Goal: Find contact information: Find contact information

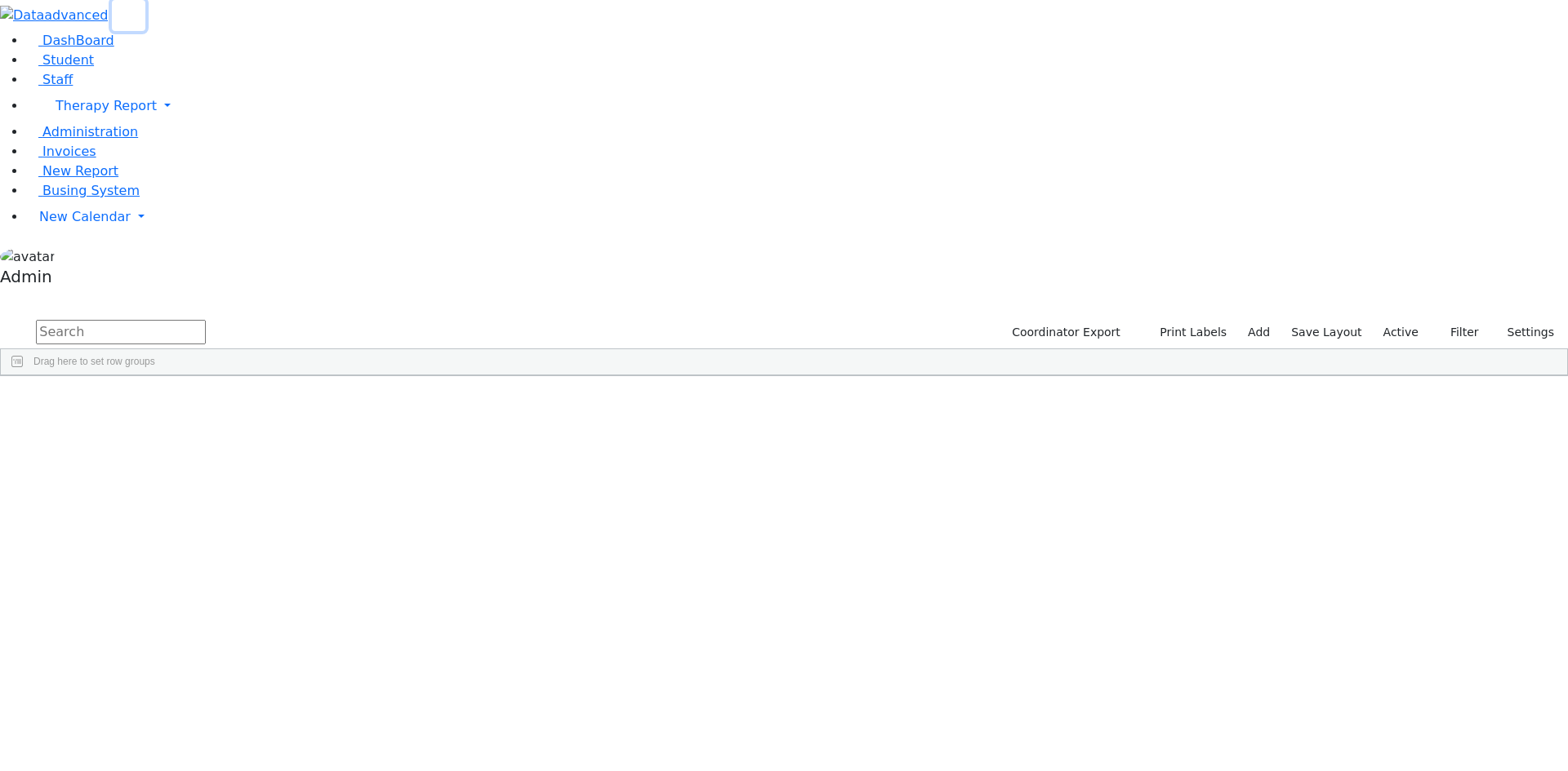
click at [135, 22] on icon "button" at bounding box center [128, 15] width 12 height 12
click at [161, 33] on div "DashBoard Student Staff Therapy Report Student Old Calendar Report Admin" at bounding box center [784, 187] width 1568 height 376
click at [175, 320] on input "text" at bounding box center [121, 333] width 170 height 25
type input "[PERSON_NAME]"
click at [268, 471] on div "[PERSON_NAME]" at bounding box center [202, 482] width 134 height 23
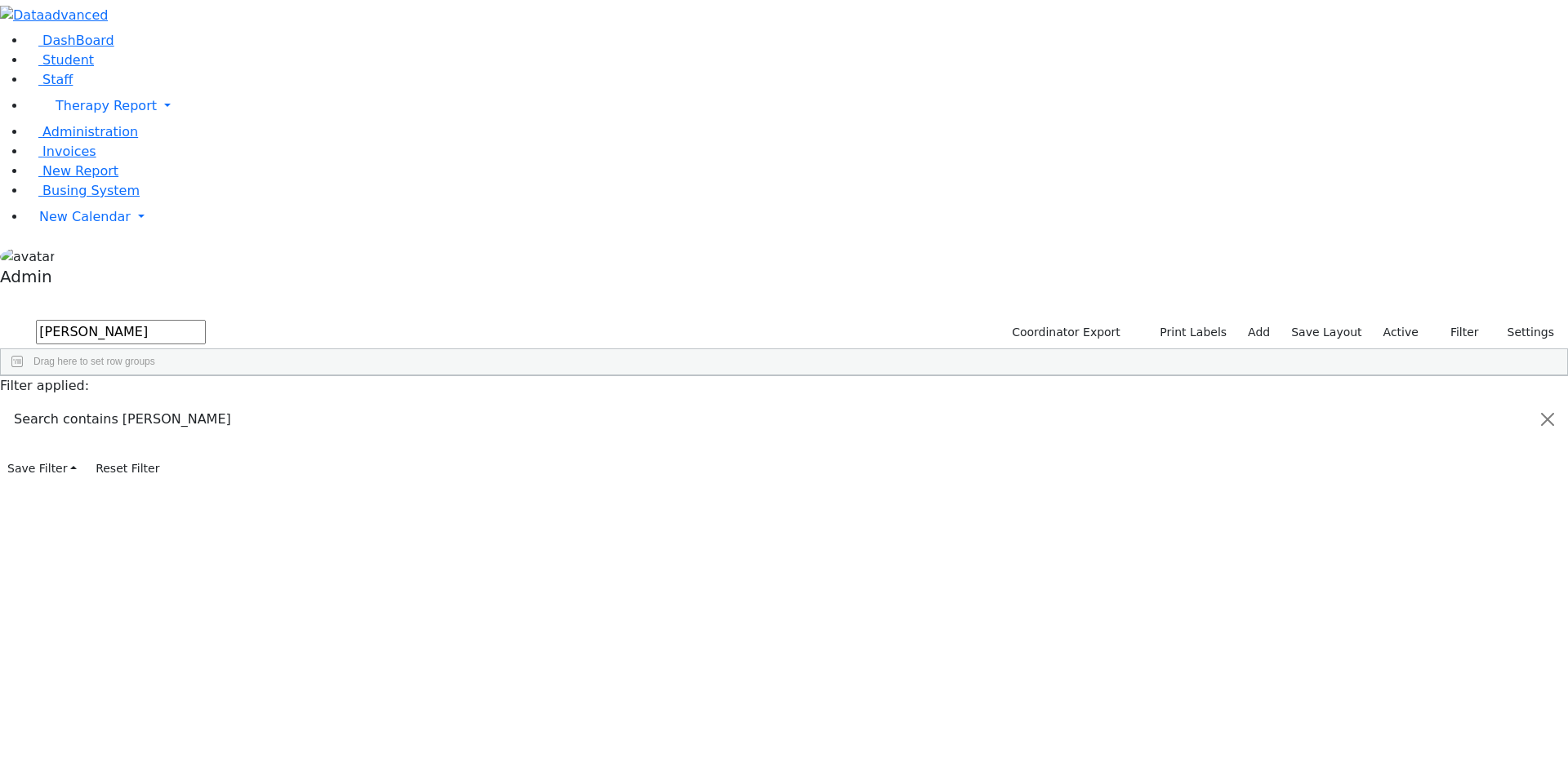
click at [268, 471] on div "[PERSON_NAME]" at bounding box center [202, 482] width 134 height 23
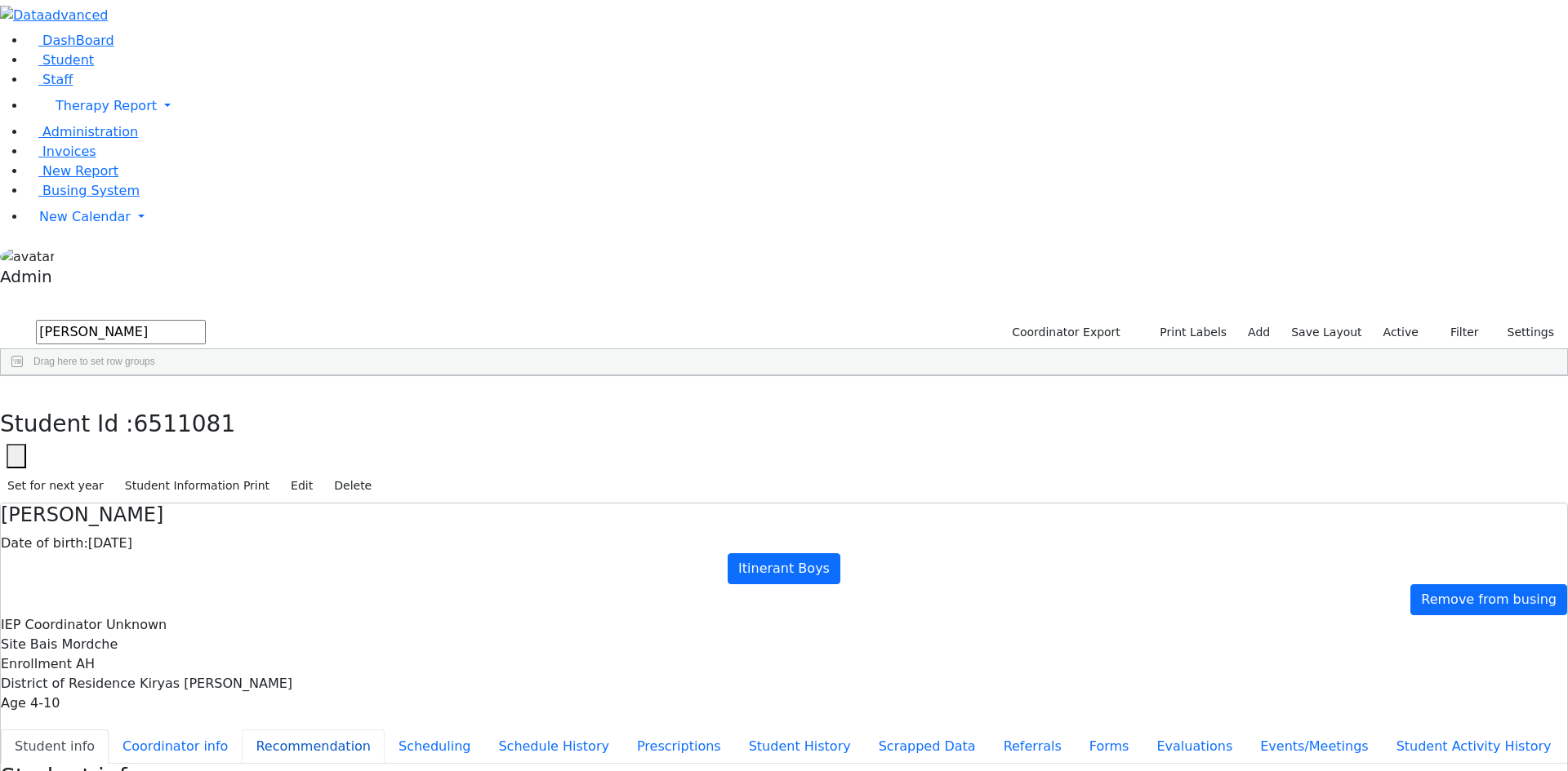
click at [370, 730] on button "Recommendation" at bounding box center [313, 747] width 143 height 34
checkbox input "true"
click at [370, 730] on button "Recommendation" at bounding box center [313, 747] width 143 height 34
click at [385, 730] on button "Scheduling" at bounding box center [434, 747] width 99 height 34
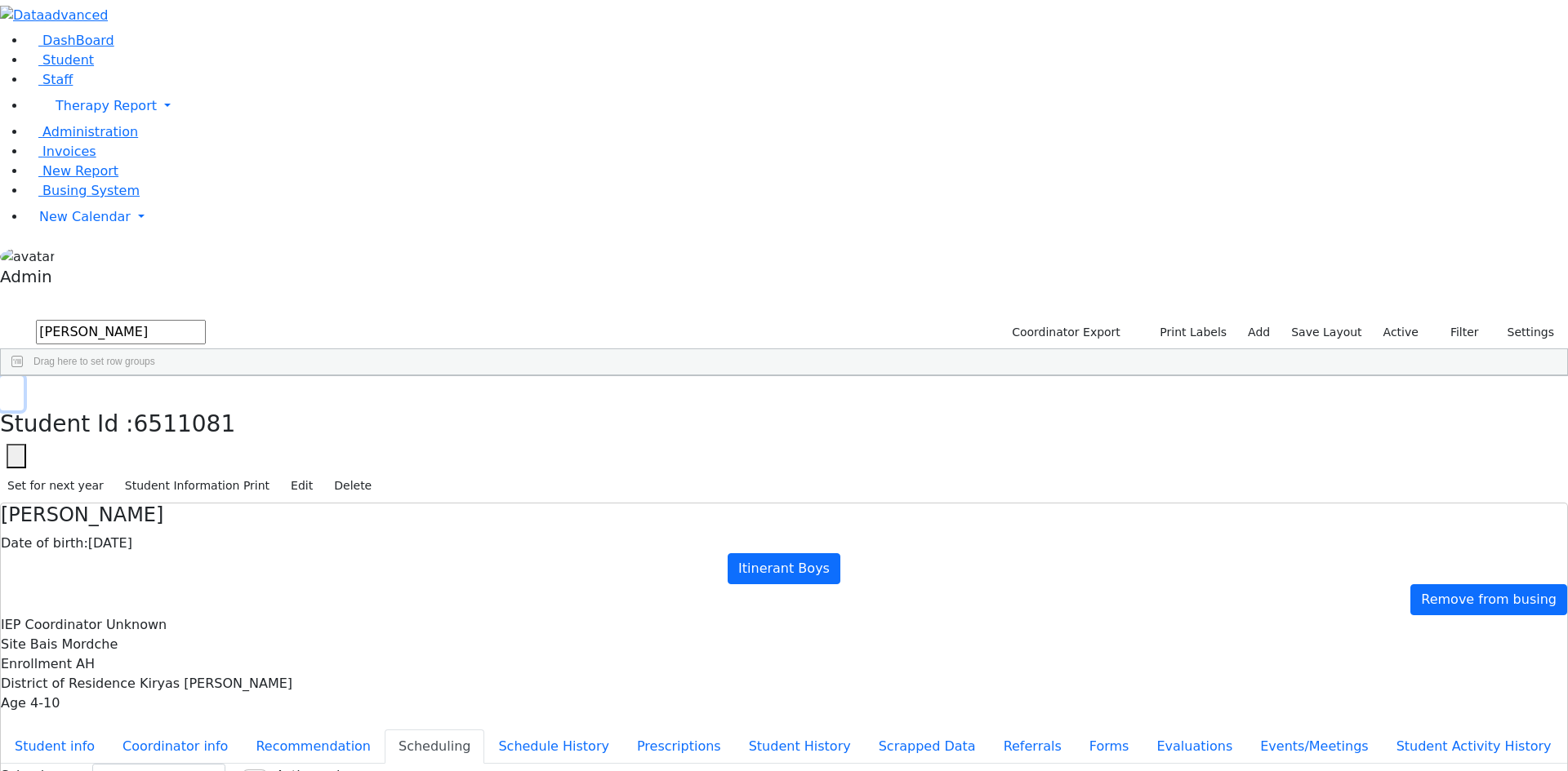
click at [16, 388] on icon "button" at bounding box center [11, 393] width 9 height 10
drag, startPoint x: 210, startPoint y: 57, endPoint x: 19, endPoint y: 60, distance: 191.0
click at [20, 60] on div "DashBoard Student Staff Therapy Report Student Old Calendar Report Admin" at bounding box center [784, 480] width 1568 height 960
type input "j"
type input "rosenb"
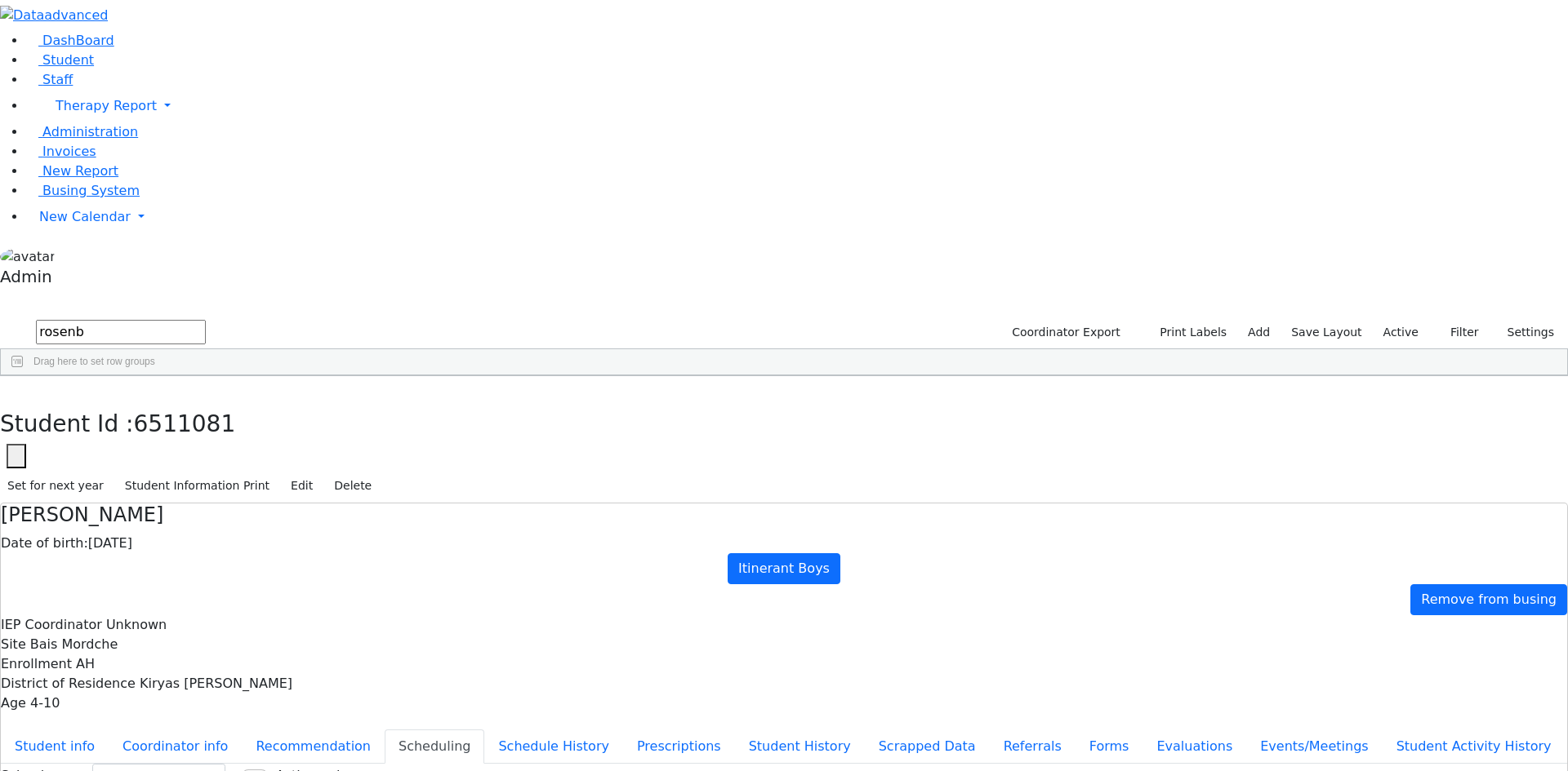
click at [276, 699] on div "[PERSON_NAME]" at bounding box center [223, 711] width 147 height 23
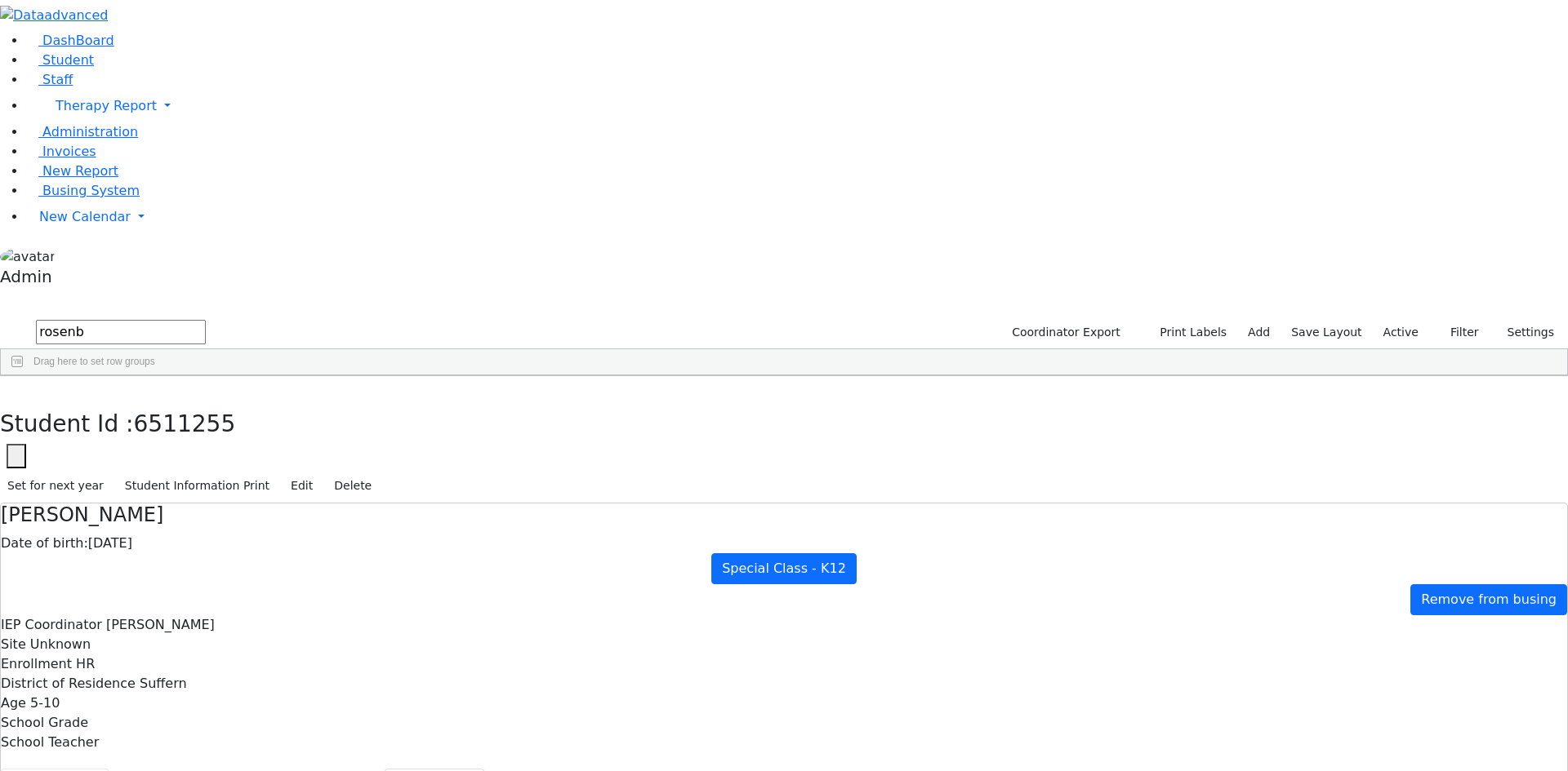
click at [109, 769] on button "Student info" at bounding box center [55, 786] width 108 height 34
drag, startPoint x: 856, startPoint y: 707, endPoint x: 990, endPoint y: 712, distance: 134.1
copy span "[EMAIL_ADDRESS][DOMAIN_NAME]"
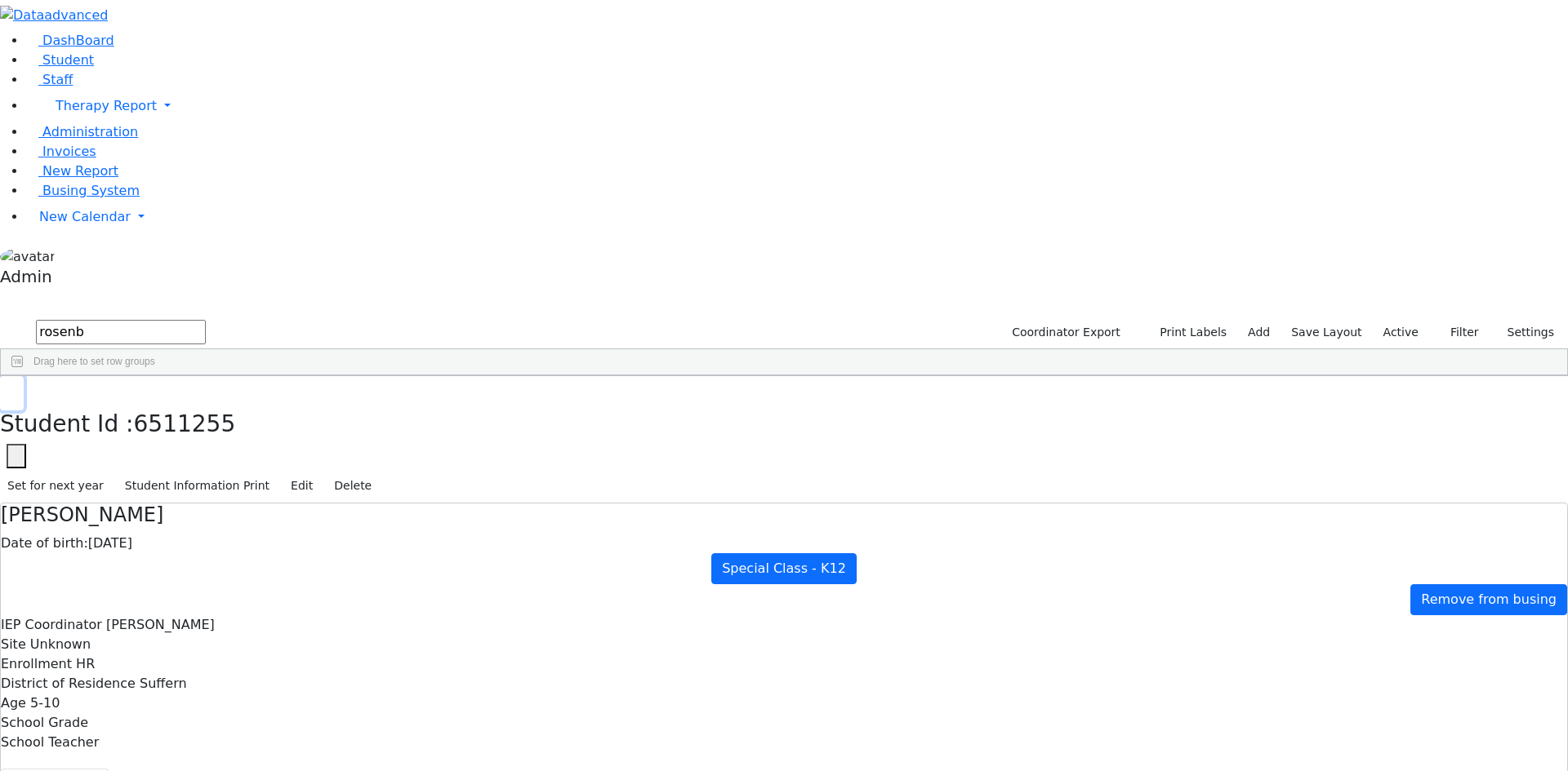
click at [8, 388] on use "button" at bounding box center [8, 388] width 0 height 0
